Goal: Complete application form: Complete application form

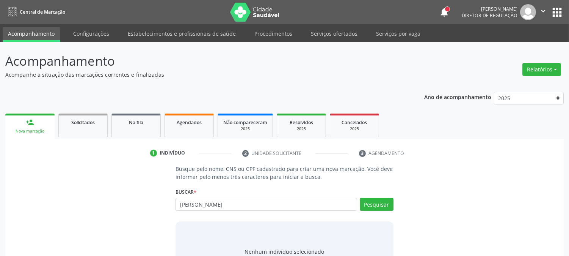
type input "[PERSON_NAME]"
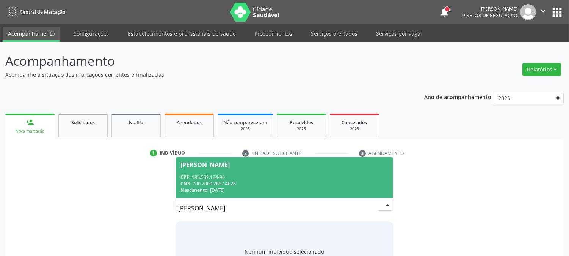
scroll to position [36, 0]
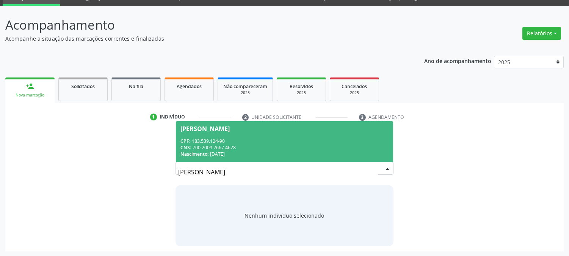
click at [365, 180] on div "Busque pelo nome, CNS ou CPF cadastrado para criar uma nova marcação. Você deve…" at bounding box center [284, 187] width 228 height 117
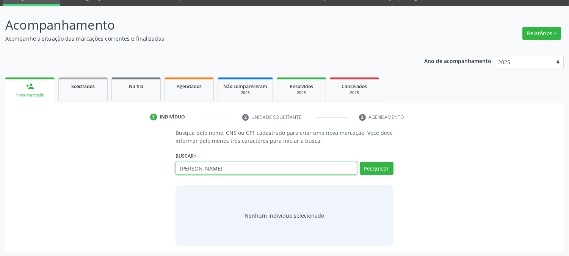
click at [232, 171] on input "[PERSON_NAME]" at bounding box center [266, 168] width 181 height 13
type input "[PERSON_NAME]"
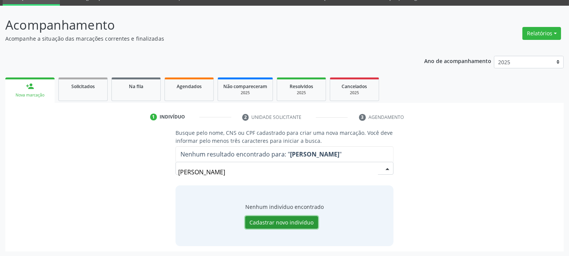
click at [274, 223] on button "Cadastrar novo indivíduo" at bounding box center [281, 222] width 73 height 13
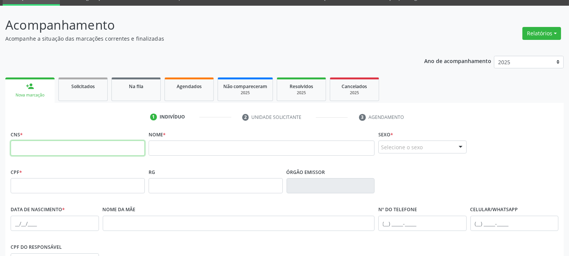
click at [108, 151] on input "text" at bounding box center [78, 147] width 134 height 15
type input "508 5043 4438 8170"
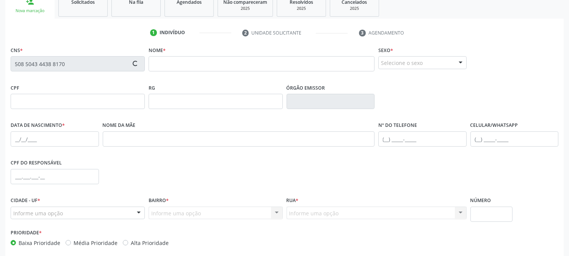
scroll to position [155, 0]
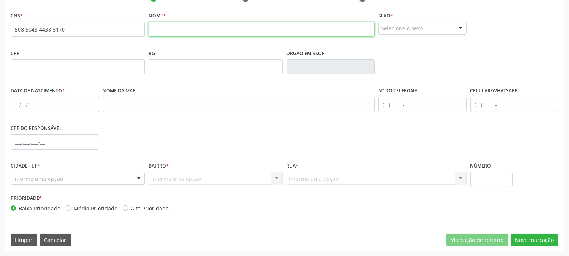
click at [209, 27] on input "text" at bounding box center [262, 29] width 226 height 15
type input "[PERSON_NAME]"
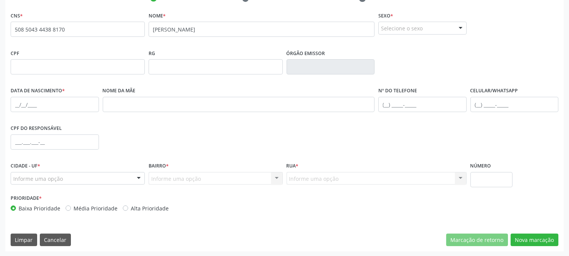
click at [456, 27] on div at bounding box center [460, 28] width 11 height 13
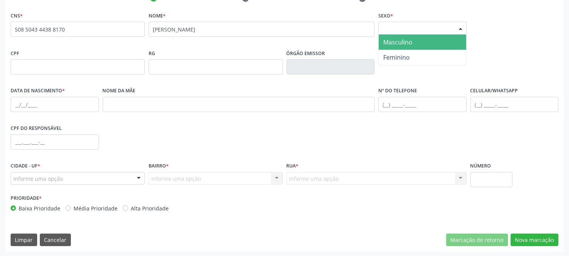
click at [418, 47] on span "Masculino" at bounding box center [423, 41] width 88 height 15
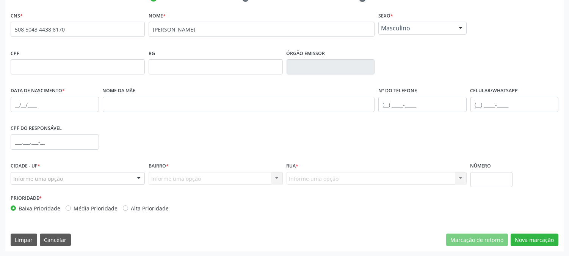
click at [9, 105] on div "Data de nascimento *" at bounding box center [55, 104] width 92 height 38
click at [12, 105] on input "text" at bounding box center [55, 104] width 88 height 15
type input "[DATE]"
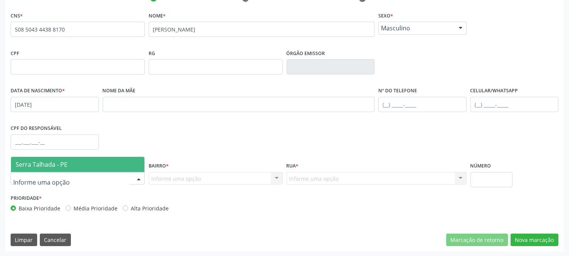
click at [54, 160] on span "Serra Talhada - PE" at bounding box center [42, 164] width 52 height 8
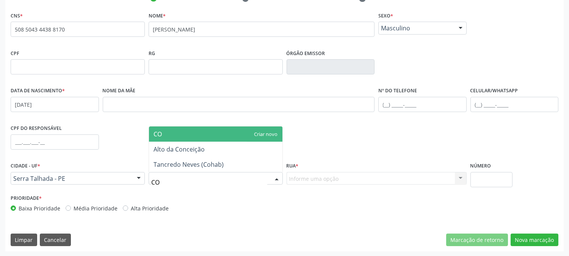
type input "COH"
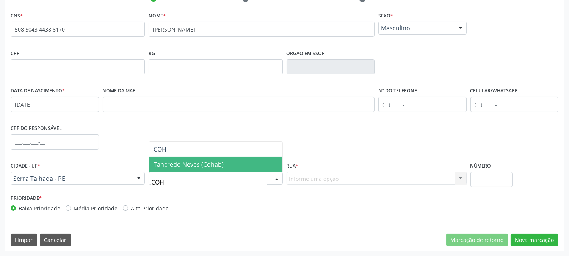
click at [164, 165] on span "Tancredo Neves (Cohab)" at bounding box center [189, 164] width 70 height 8
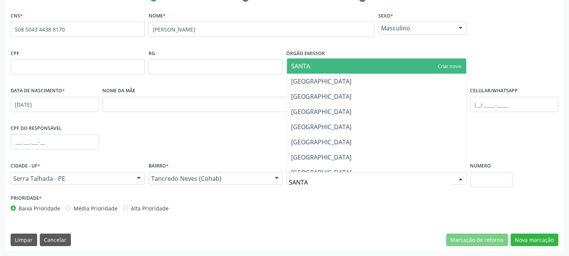
type input "SANTA C"
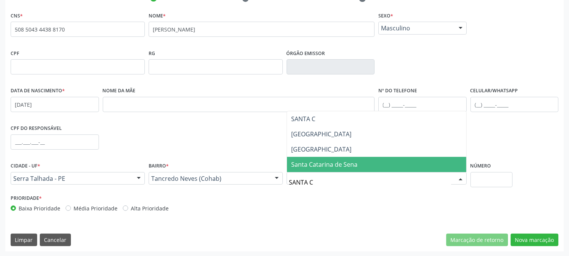
click at [324, 161] on span "Santa Catarina de Sena" at bounding box center [325, 164] width 66 height 8
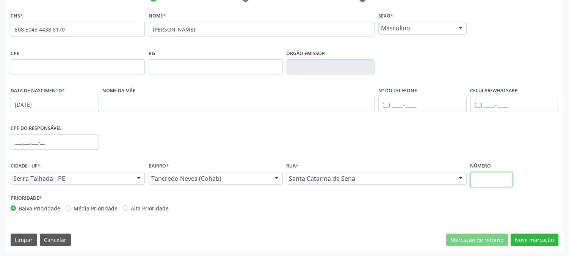
click at [477, 173] on input "text" at bounding box center [491, 179] width 42 height 15
type input "401"
click at [525, 234] on button "Nova marcação" at bounding box center [535, 239] width 48 height 13
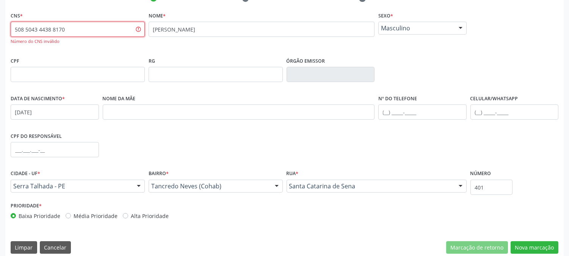
drag, startPoint x: 103, startPoint y: 31, endPoint x: 0, endPoint y: 24, distance: 103.8
click at [0, 24] on div "Acompanhamento Acompanhe a situação das marcações correntes e finalizadas Relat…" at bounding box center [284, 75] width 569 height 377
type input "508 5043 4438 8170"
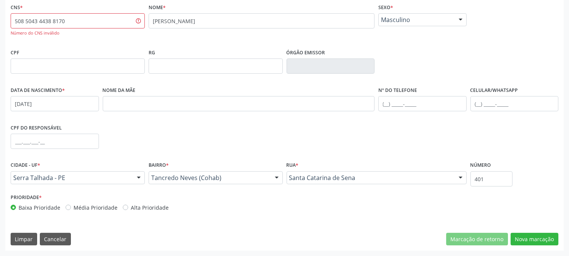
scroll to position [0, 0]
